Goal: Find specific page/section: Find specific page/section

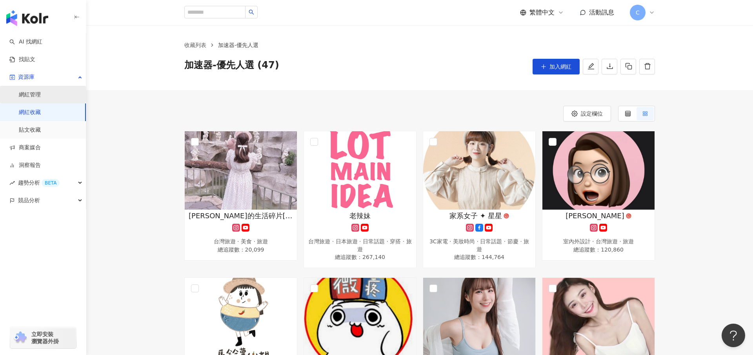
click at [41, 97] on link "網紅管理" at bounding box center [30, 95] width 22 height 8
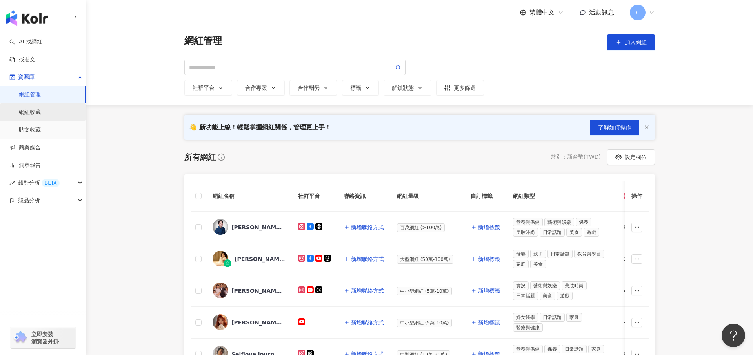
click at [41, 110] on link "網紅收藏" at bounding box center [30, 113] width 22 height 8
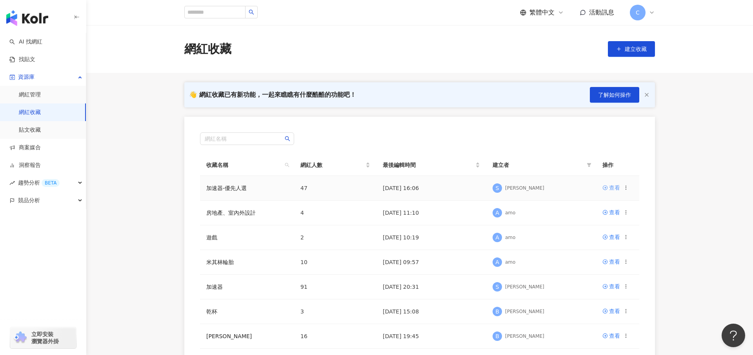
click at [576, 184] on div "查看" at bounding box center [614, 188] width 11 height 9
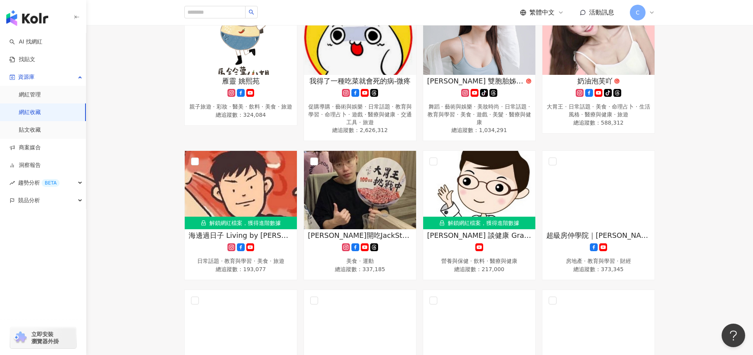
scroll to position [288, 0]
